Goal: Information Seeking & Learning: Learn about a topic

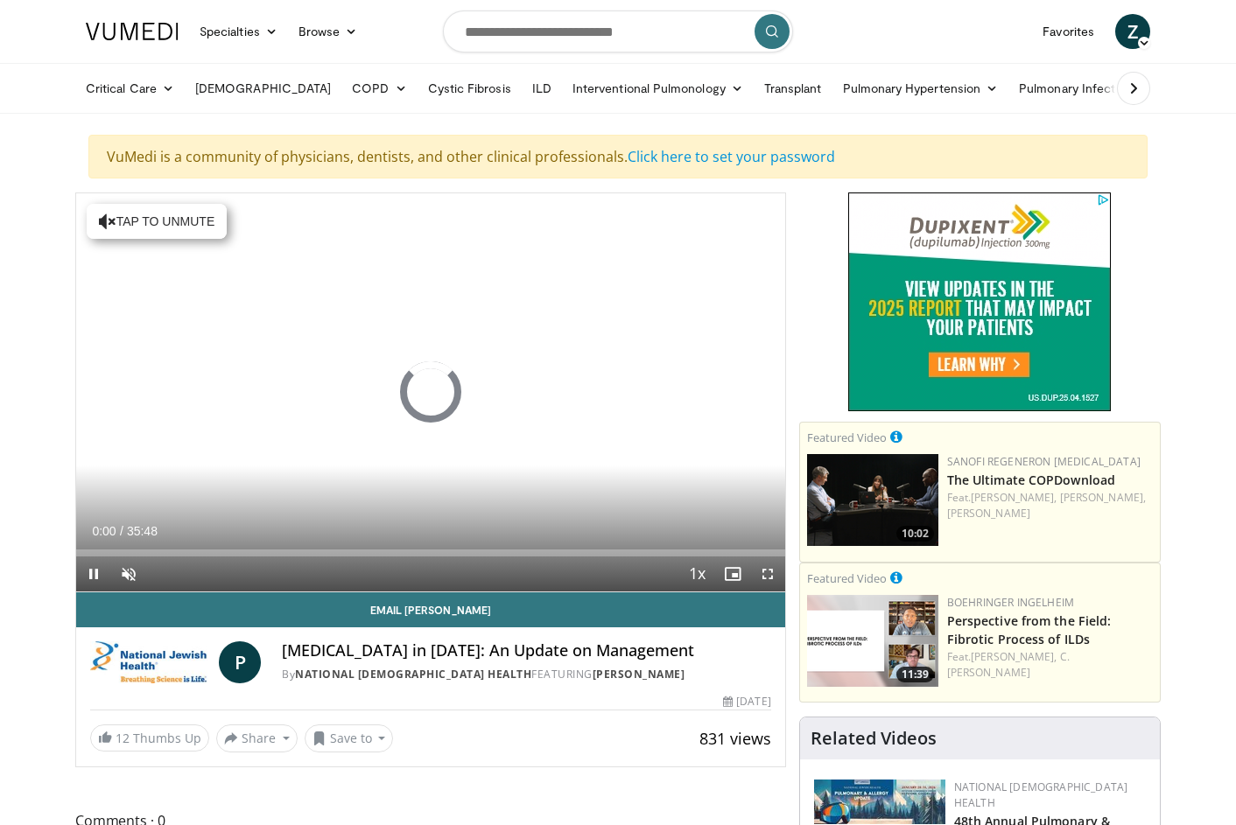
click at [90, 574] on span "Video Player" at bounding box center [93, 574] width 35 height 35
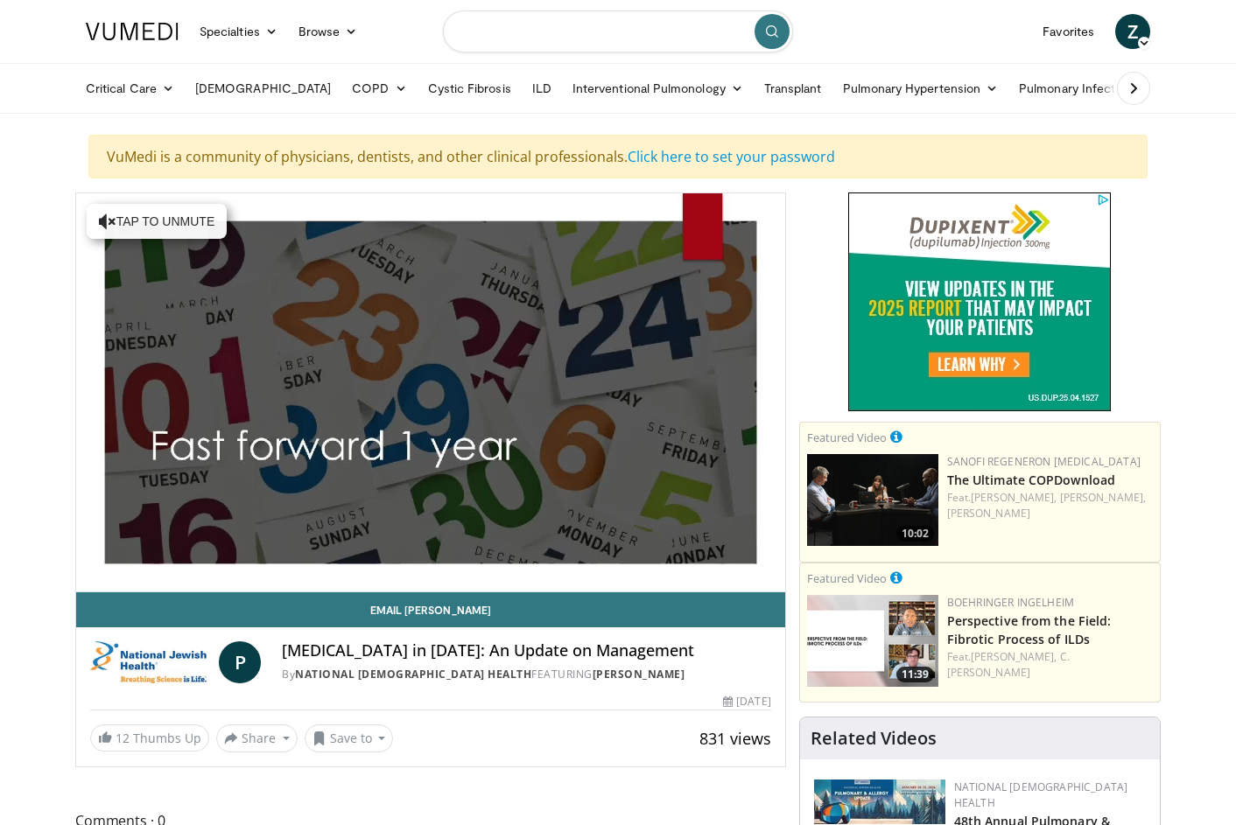
click at [546, 45] on input "Search topics, interventions" at bounding box center [618, 32] width 350 height 42
type input "****"
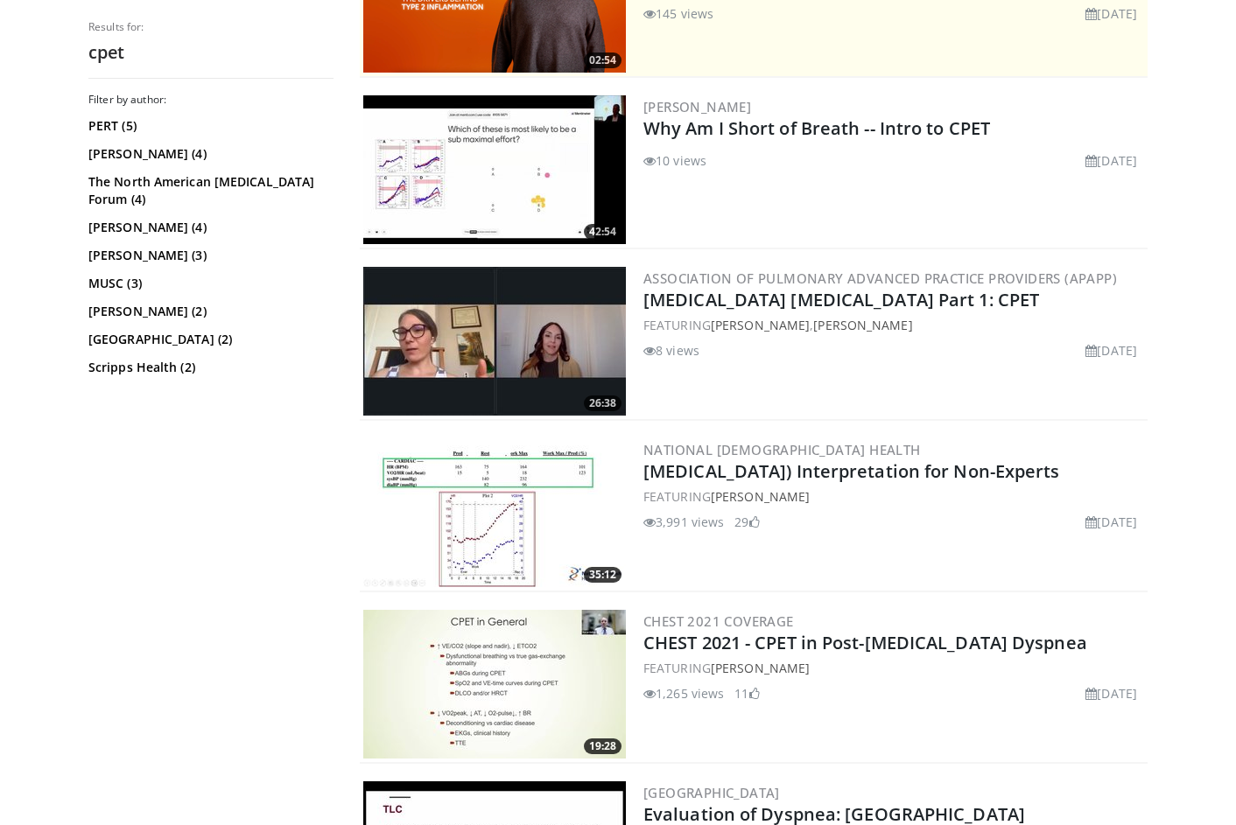
scroll to position [424, 0]
